Goal: Task Accomplishment & Management: Complete application form

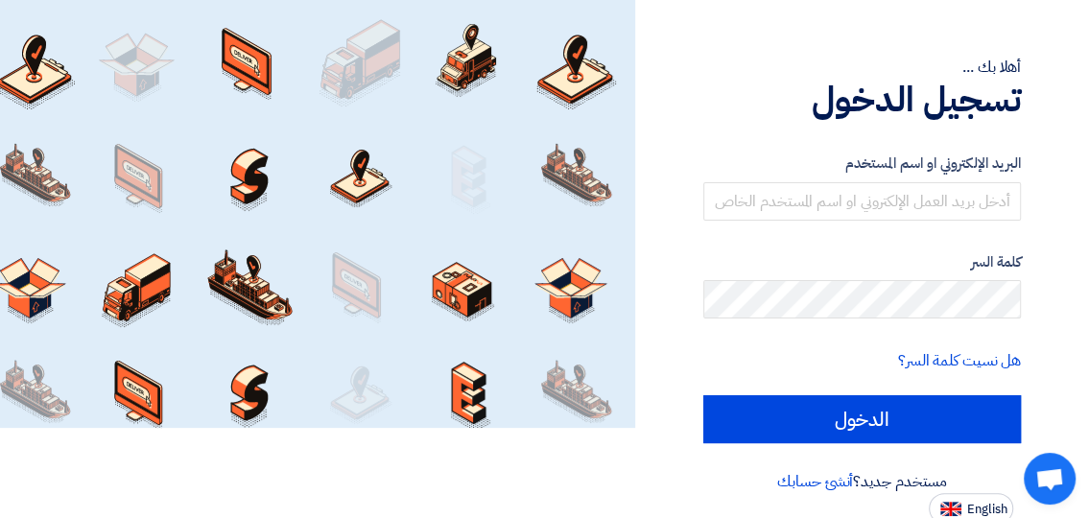
scroll to position [96, 0]
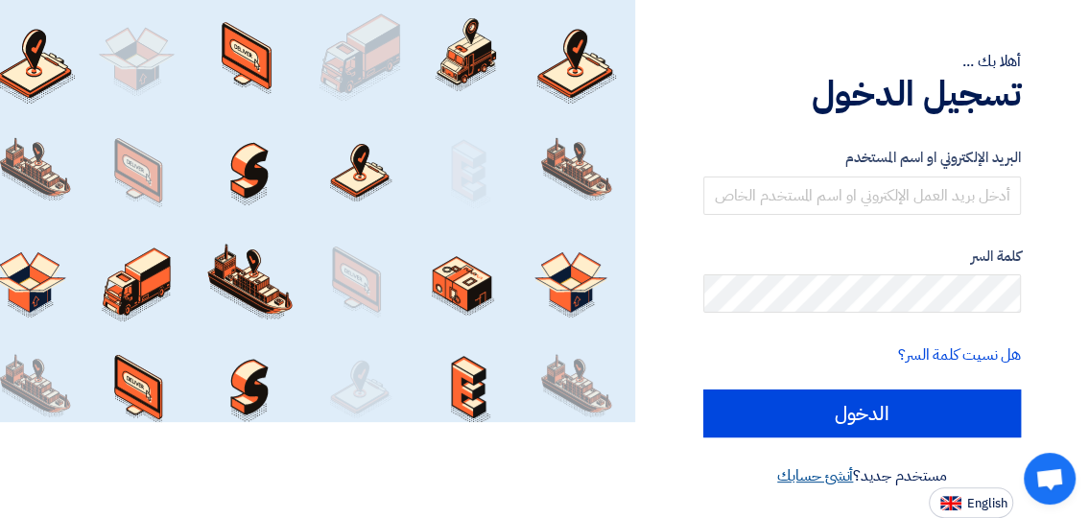
click at [825, 468] on link "أنشئ حسابك" at bounding box center [815, 475] width 76 height 23
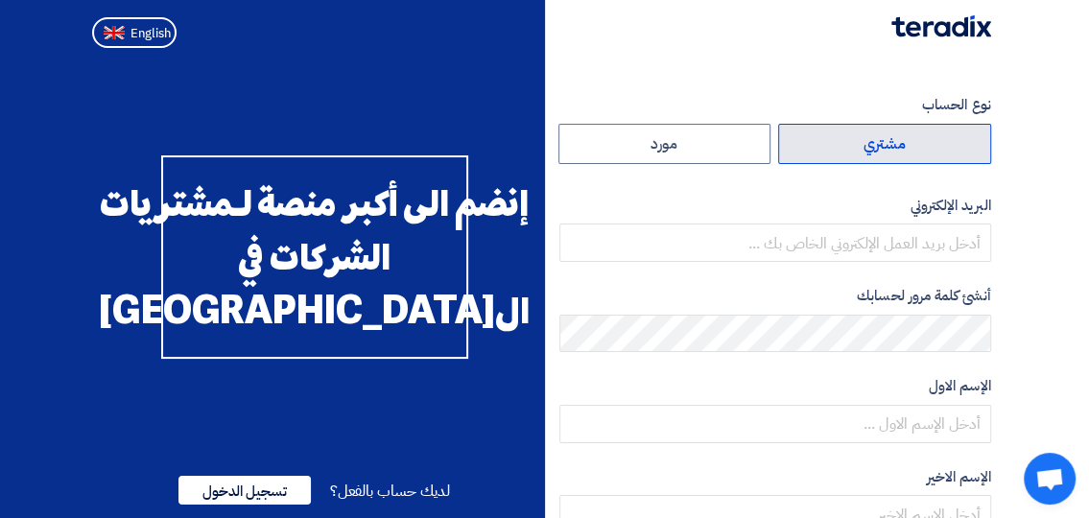
click at [847, 153] on label "مشتري" at bounding box center [884, 144] width 213 height 40
click at [847, 153] on input "مشتري" at bounding box center [884, 144] width 211 height 38
radio input "true"
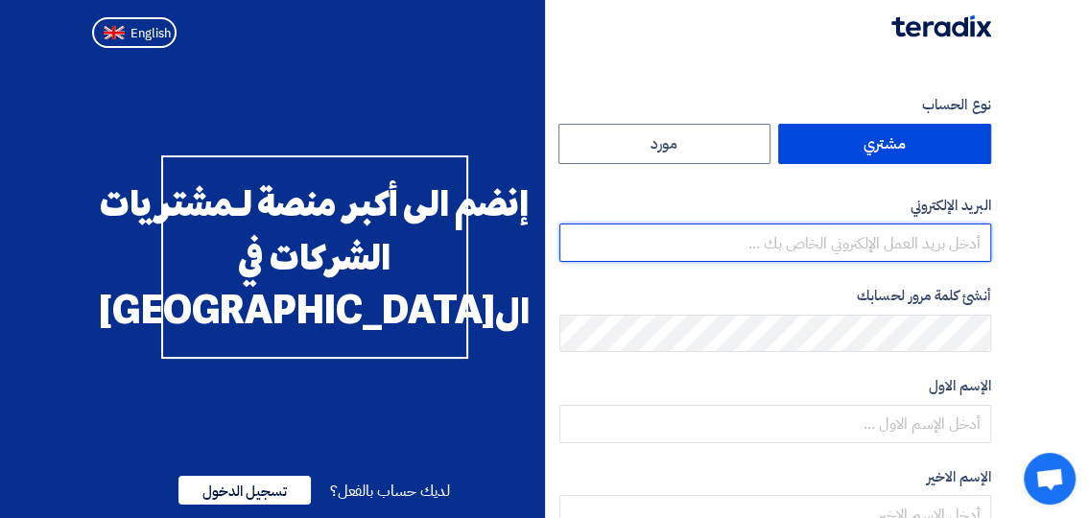
click at [873, 261] on input "email" at bounding box center [775, 243] width 432 height 38
click at [779, 248] on input "email" at bounding box center [775, 243] width 432 height 38
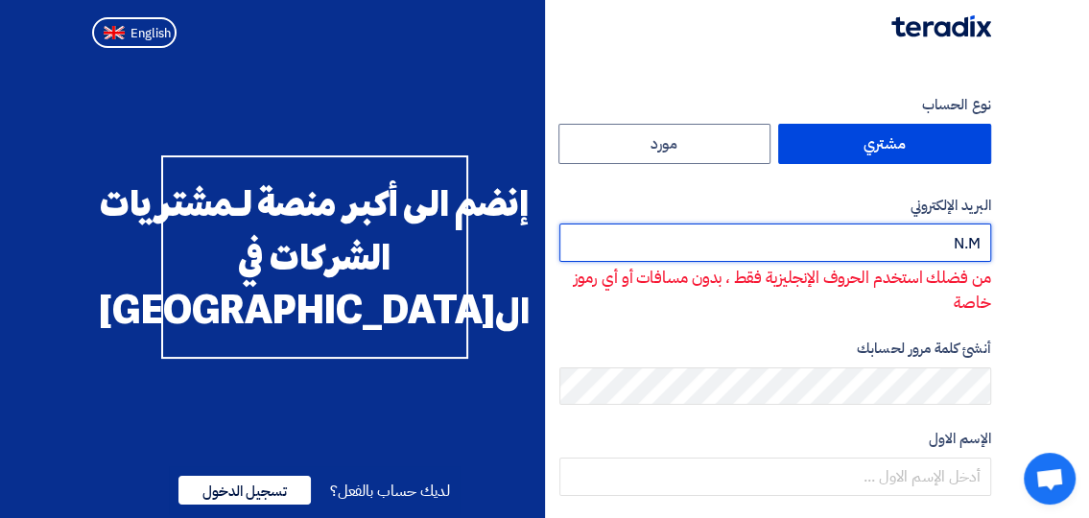
click at [985, 241] on input "N.M" at bounding box center [775, 243] width 432 height 38
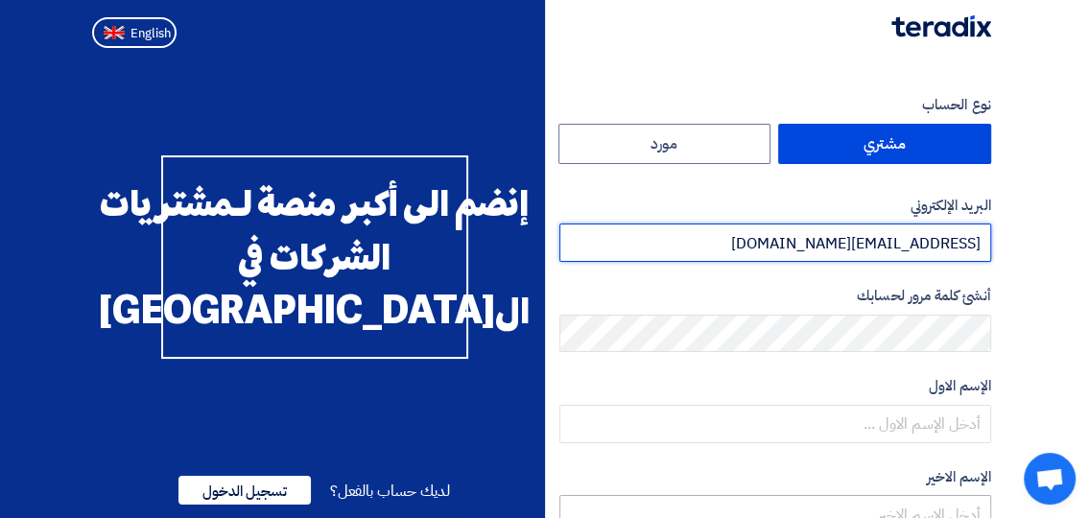
type input "[EMAIL_ADDRESS][DOMAIN_NAME]"
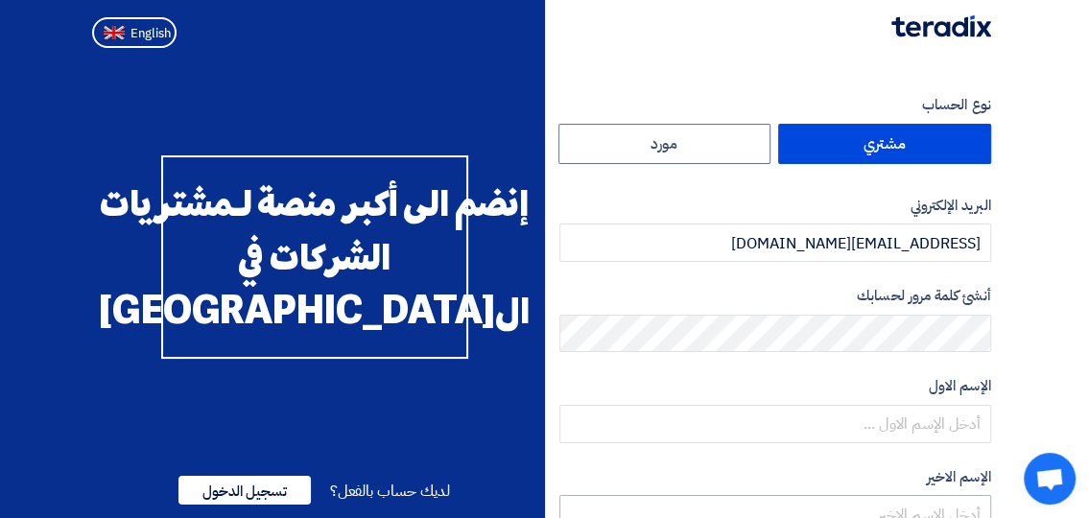
type input "مجموعة مصر للأسمنت"
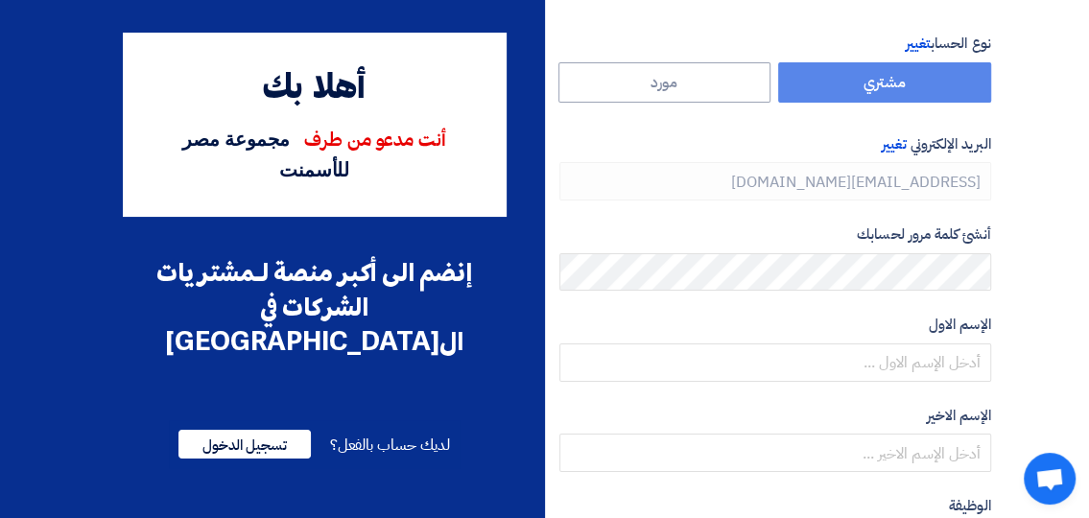
scroll to position [59, 0]
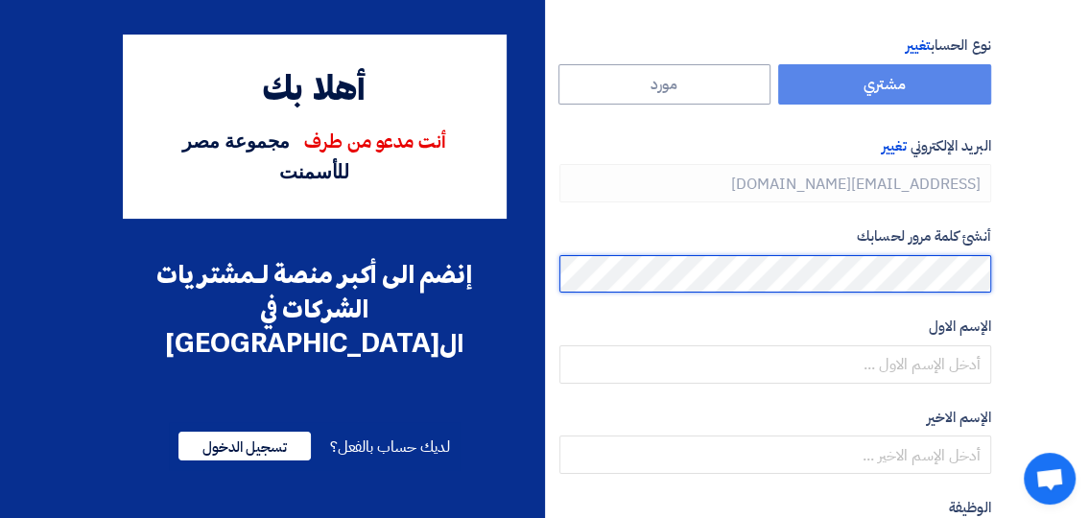
click at [1000, 270] on div "نوع الحساب تغيير مشتري مورد البريد الإلكتروني تغيير [EMAIL_ADDRESS][DOMAIN_NAME…" at bounding box center [775, 495] width 460 height 920
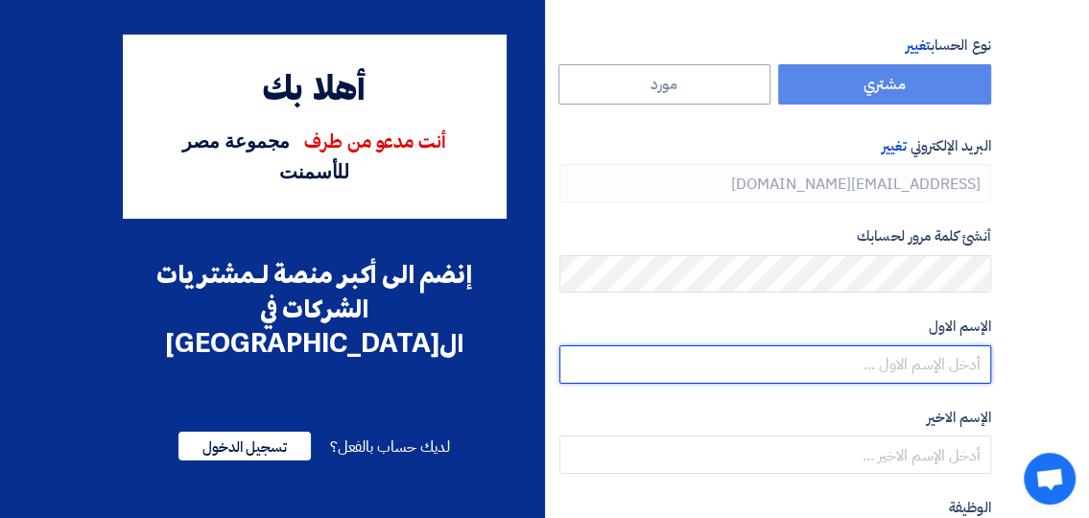
click at [936, 358] on input "text" at bounding box center [775, 364] width 432 height 38
paste input "2000005171"
type input "2000005171"
drag, startPoint x: 885, startPoint y: 362, endPoint x: 997, endPoint y: 372, distance: 111.8
click at [997, 372] on div "نوع الحساب تغيير مشتري مورد البريد الإلكتروني تغيير [EMAIL_ADDRESS][DOMAIN_NAME…" at bounding box center [775, 495] width 460 height 920
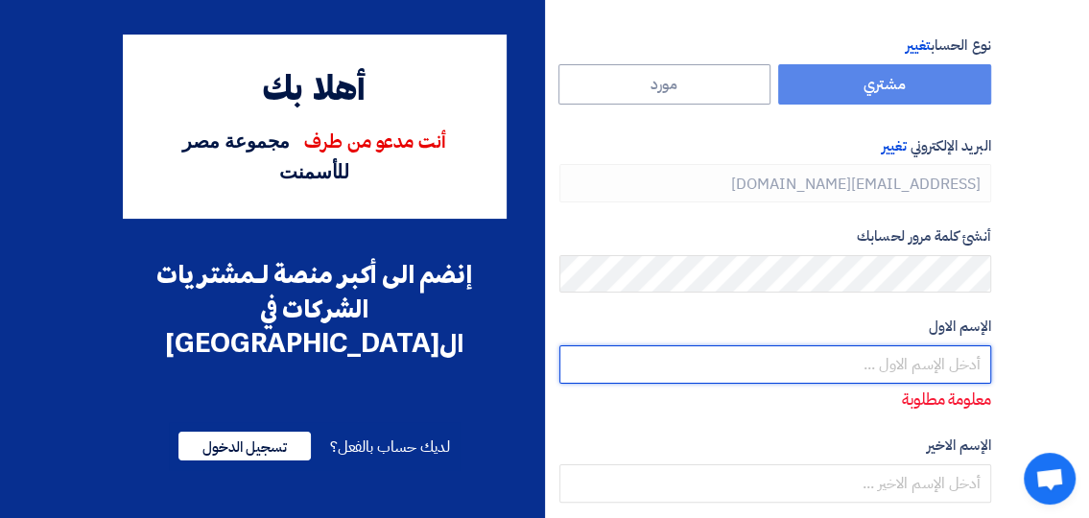
click at [858, 360] on input "text" at bounding box center [775, 364] width 432 height 38
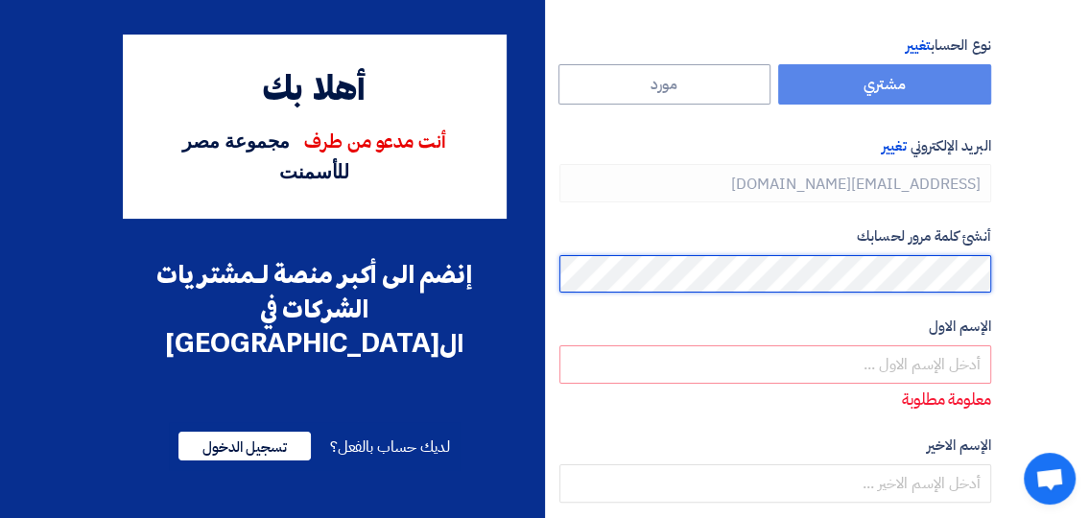
click at [1052, 270] on section "نوع الحساب تغيير مشتري مورد البريد الإلكتروني تغيير [EMAIL_ADDRESS][DOMAIN_NAME…" at bounding box center [544, 508] width 1089 height 1024
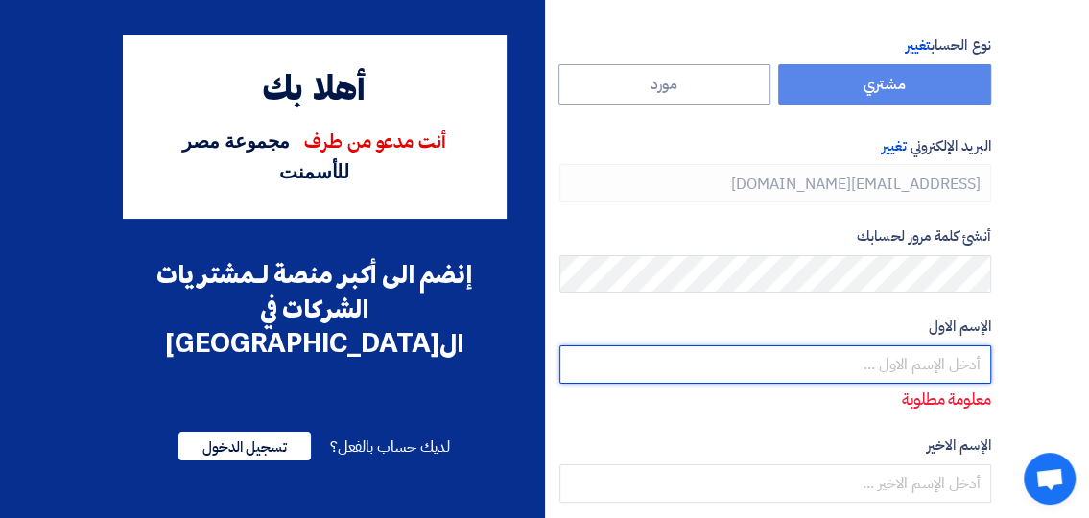
click at [952, 374] on input "text" at bounding box center [775, 364] width 432 height 38
type input "N"
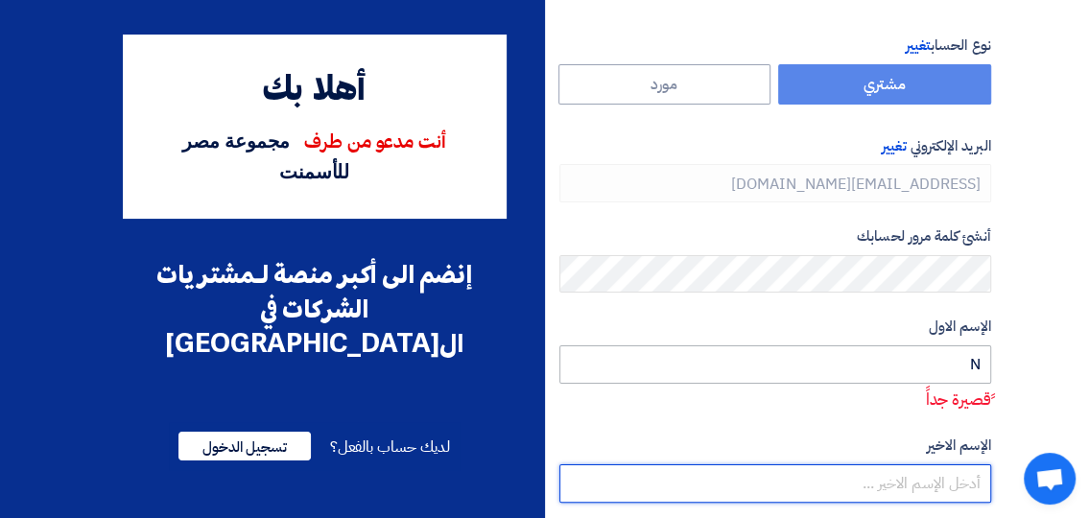
type input "a"
drag, startPoint x: 960, startPoint y: 482, endPoint x: 992, endPoint y: 487, distance: 32.0
click at [992, 484] on div "نوع الحساب تغيير مشتري مورد البريد الإلكتروني تغيير [EMAIL_ADDRESS][DOMAIN_NAME…" at bounding box center [775, 523] width 460 height 977
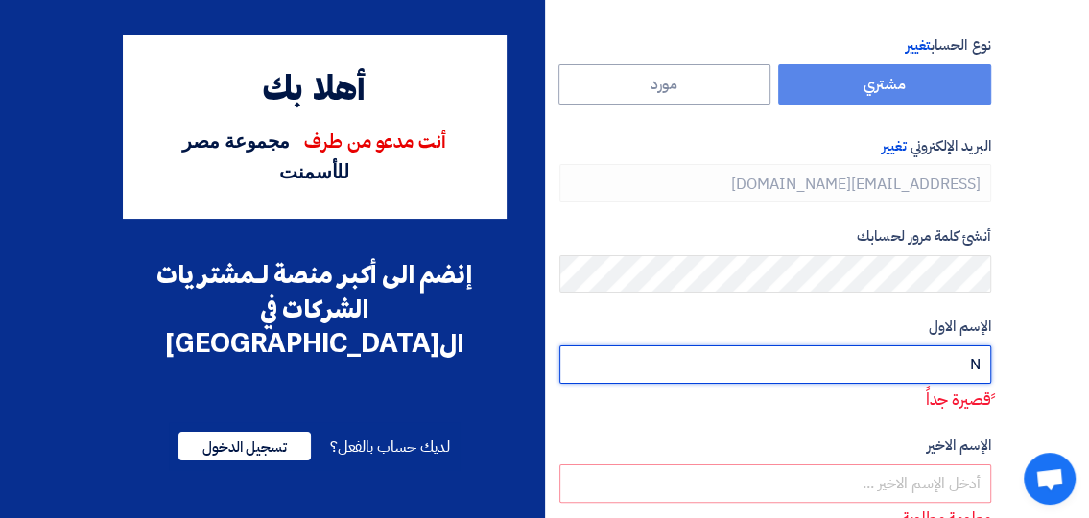
click at [947, 366] on input "N" at bounding box center [775, 364] width 432 height 38
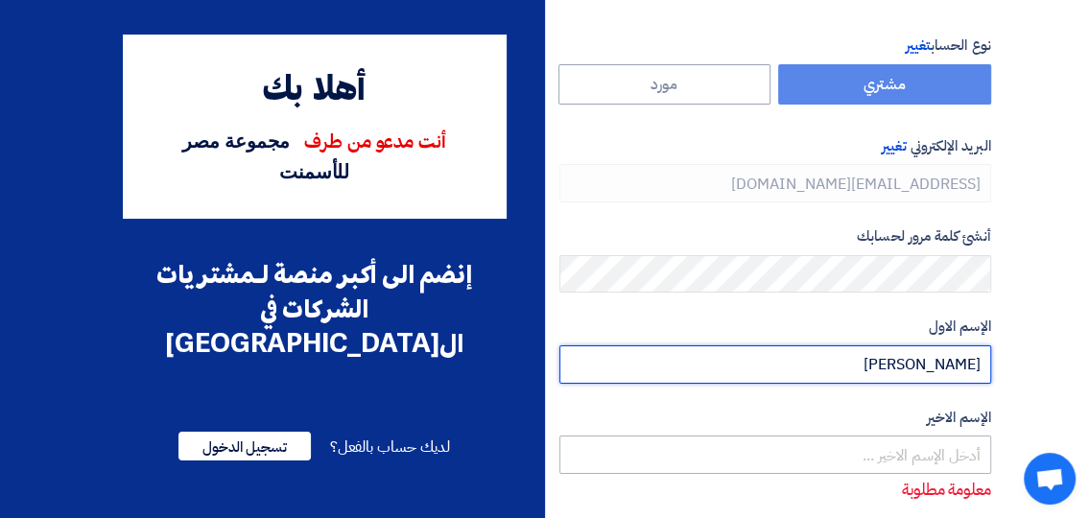
type input "[PERSON_NAME]"
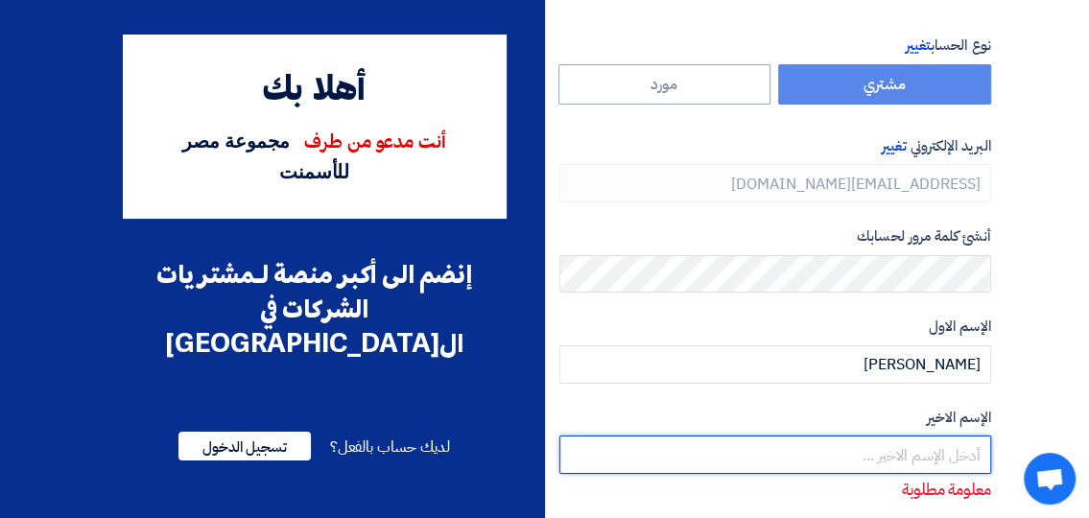
click at [916, 442] on input "text" at bounding box center [775, 454] width 432 height 38
type input "N"
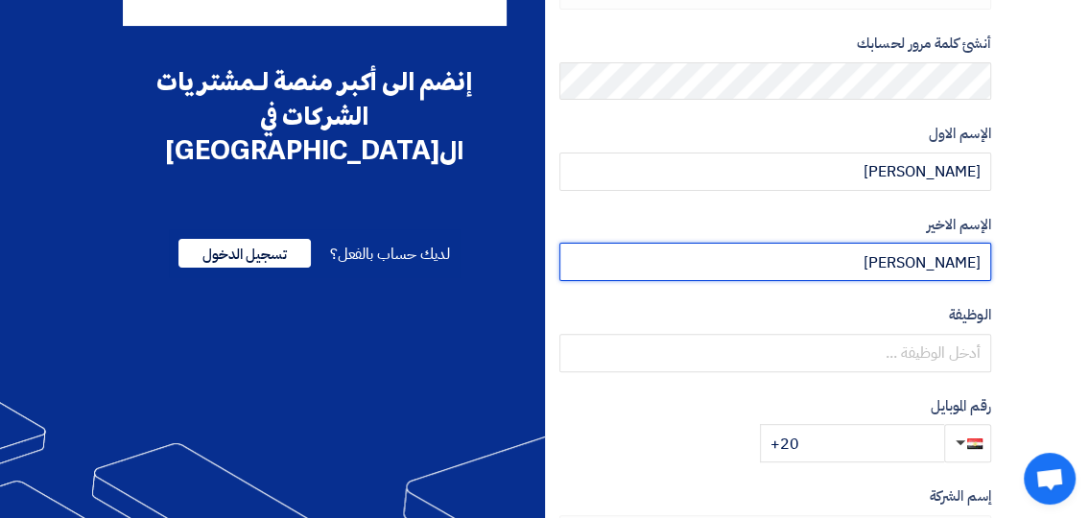
scroll to position [258, 0]
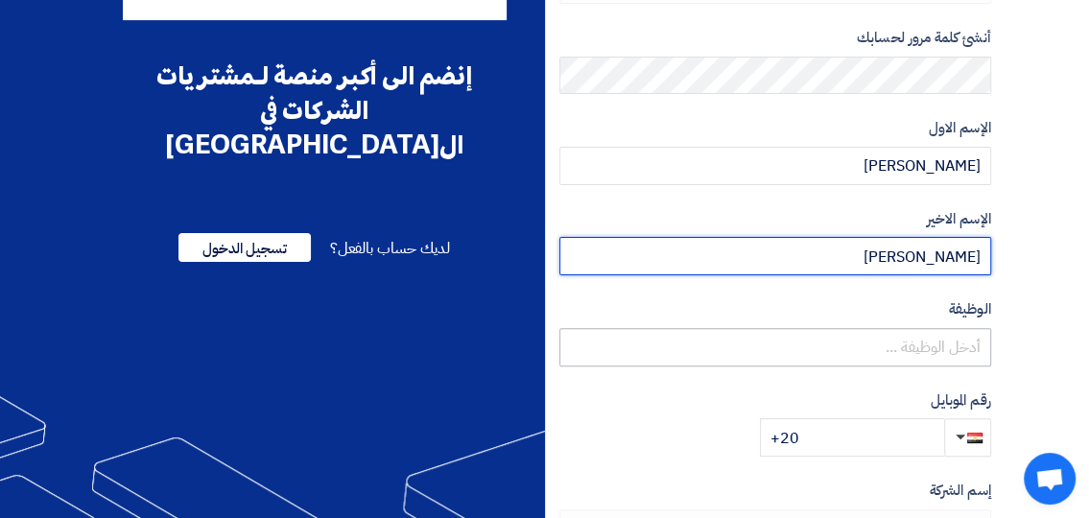
type input "[PERSON_NAME]"
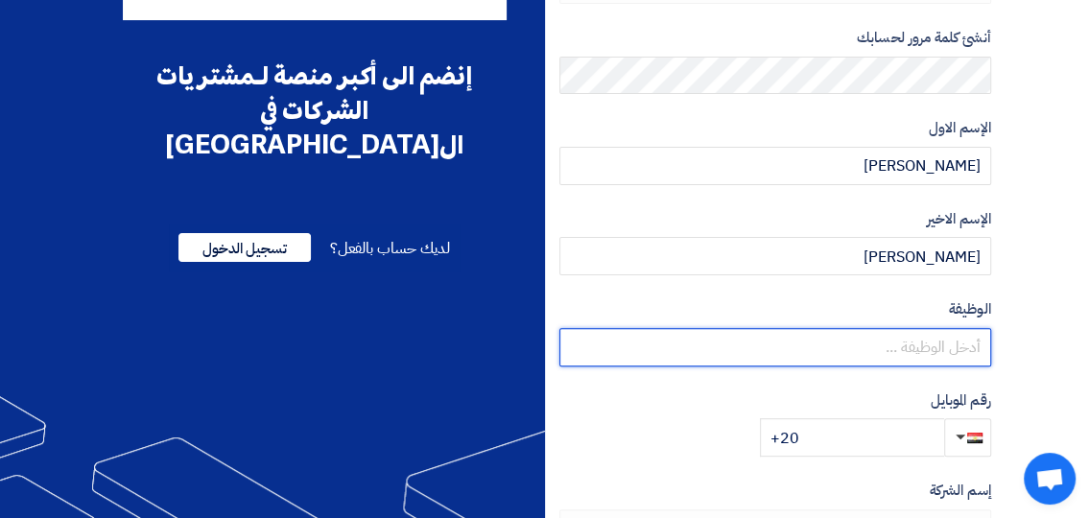
click at [953, 339] on input "text" at bounding box center [775, 347] width 432 height 38
drag, startPoint x: 941, startPoint y: 355, endPoint x: 873, endPoint y: 348, distance: 68.4
drag, startPoint x: 902, startPoint y: 351, endPoint x: 838, endPoint y: 350, distance: 63.3
click at [838, 350] on input "Procuerment" at bounding box center [775, 347] width 432 height 38
type input "Procurement Specialist"
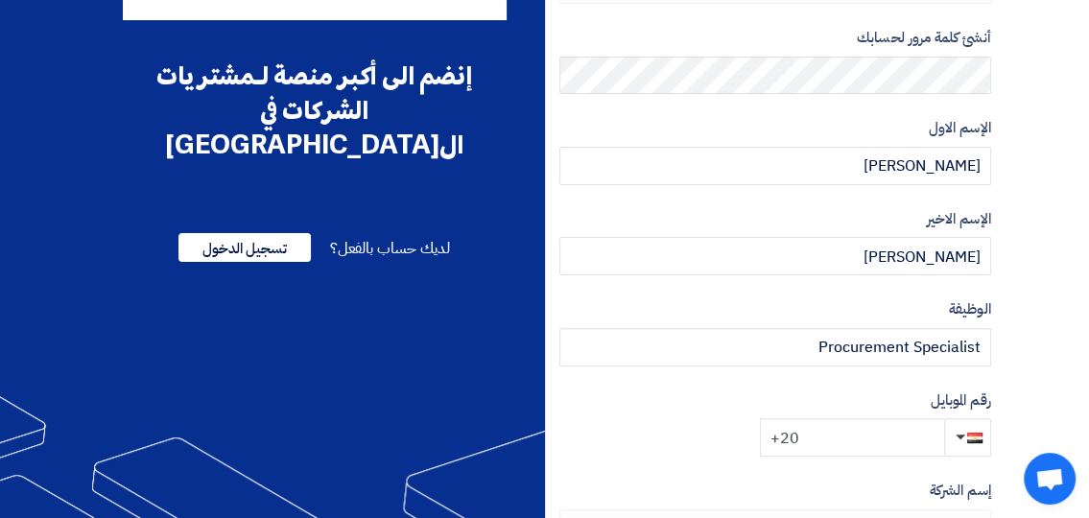
click at [885, 454] on input "+20" at bounding box center [852, 437] width 184 height 38
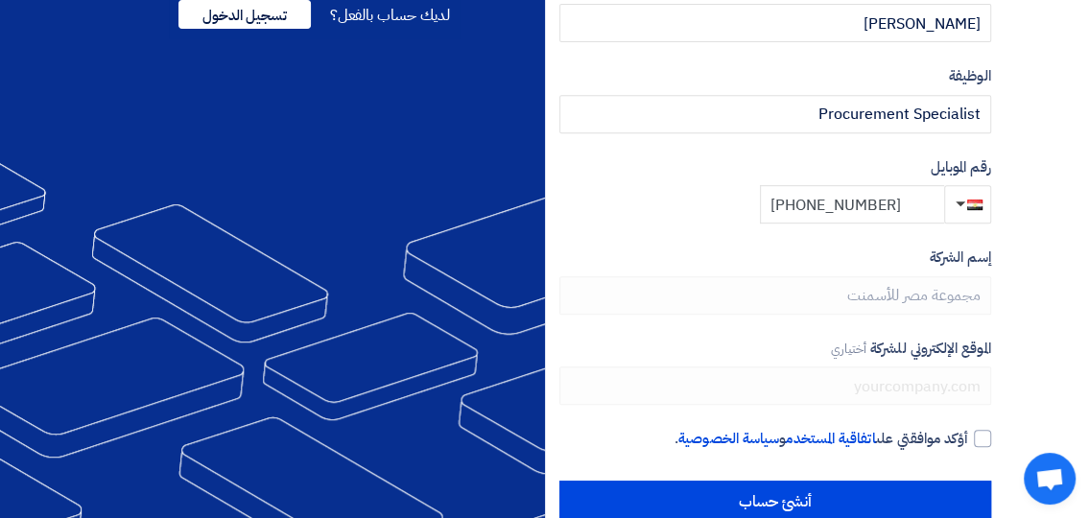
scroll to position [532, 0]
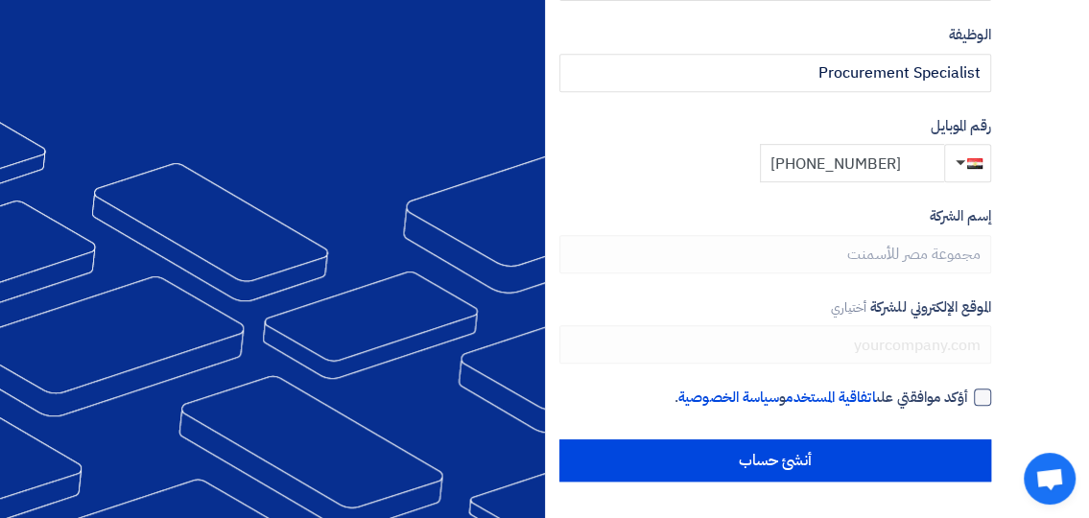
type input "[PHONE_NUMBER]"
click at [988, 394] on div at bounding box center [982, 396] width 17 height 17
click at [968, 394] on input "أؤكد موافقتي على اتفاقية المستخدم و سياسة الخصوصية ." at bounding box center [752, 406] width 432 height 38
checkbox input "true"
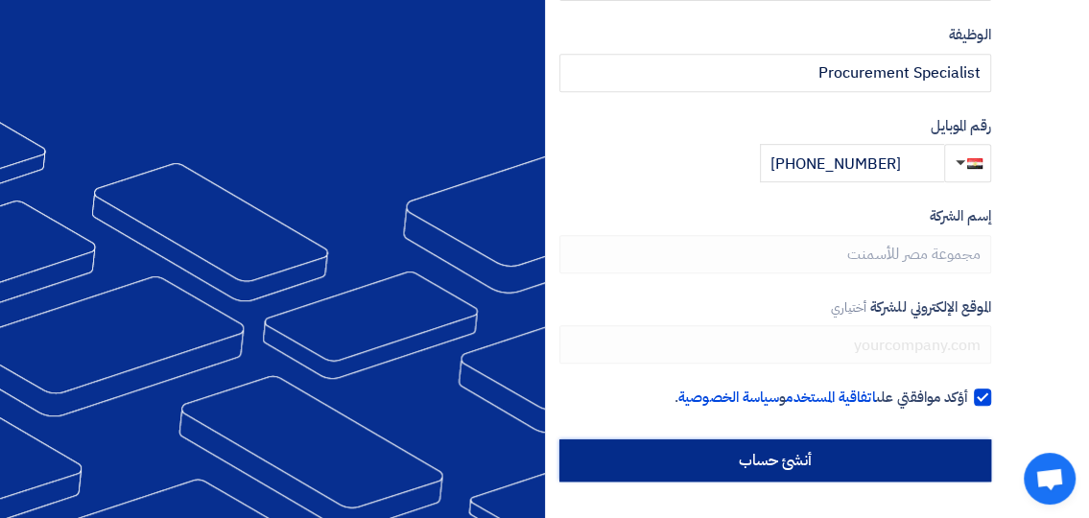
click at [957, 458] on input "أنشئ حساب" at bounding box center [775, 460] width 432 height 42
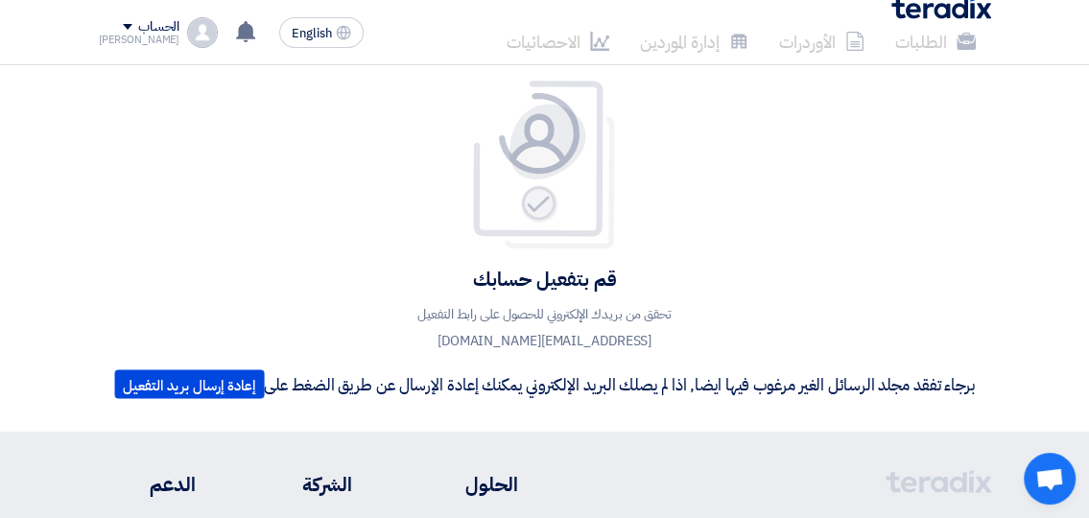
click at [123, 25] on span at bounding box center [128, 27] width 10 height 6
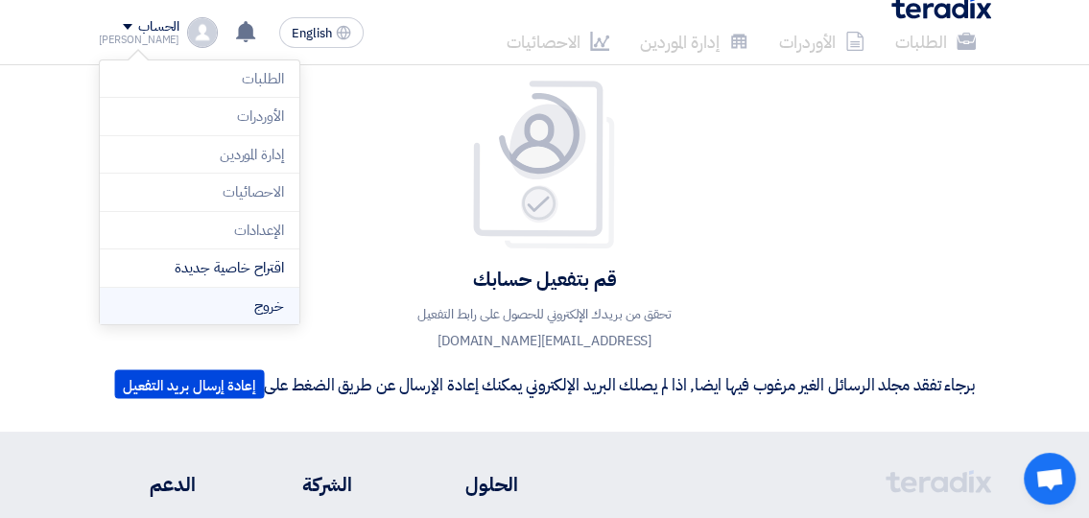
click at [245, 315] on li "خروج" at bounding box center [200, 306] width 200 height 37
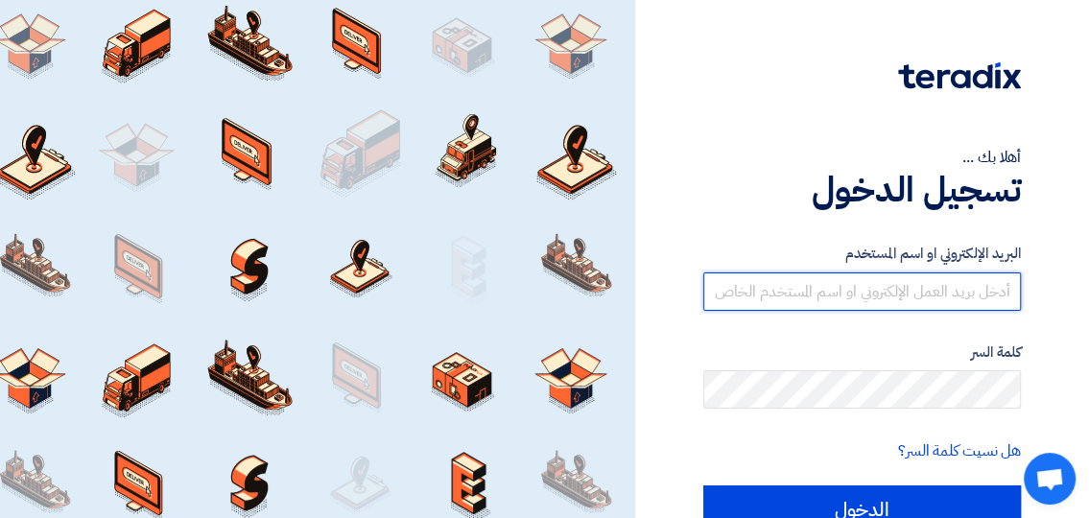
type input "[EMAIL_ADDRESS][DOMAIN_NAME]"
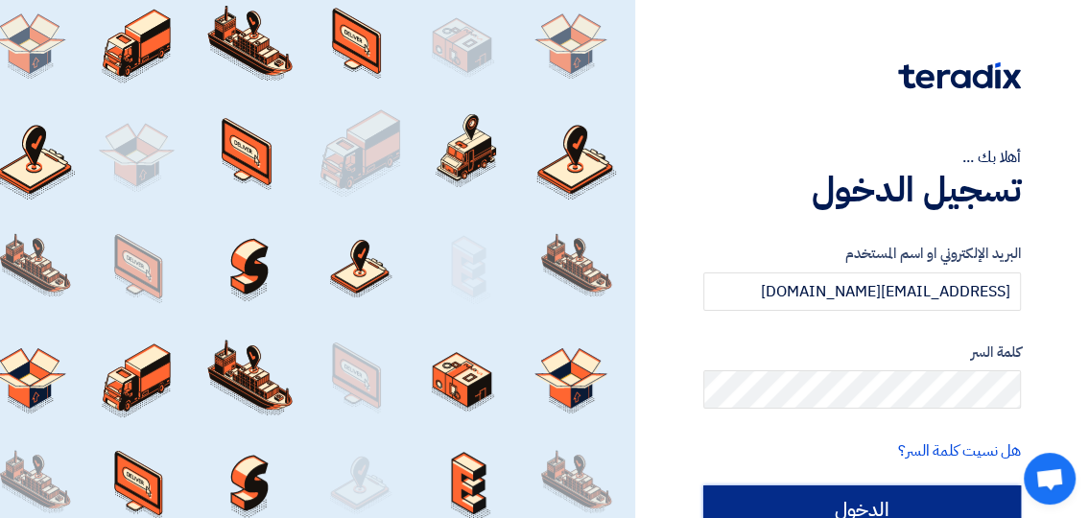
click at [924, 493] on input "الدخول" at bounding box center [862, 509] width 318 height 48
type input "Sign in"
